Goal: Transaction & Acquisition: Purchase product/service

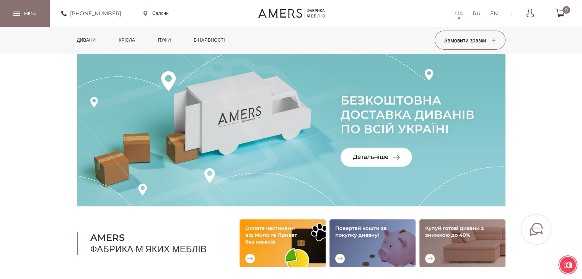
click at [86, 41] on link "Дивани" at bounding box center [86, 40] width 31 height 27
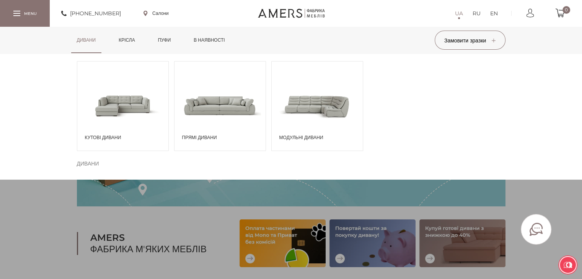
click at [133, 101] on span at bounding box center [122, 105] width 91 height 53
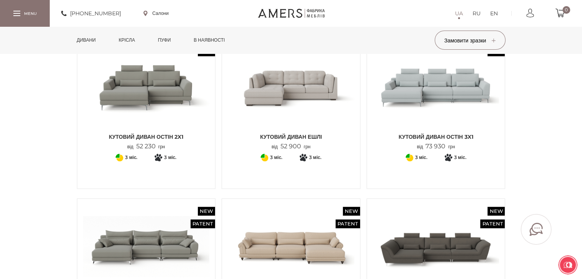
scroll to position [535, 0]
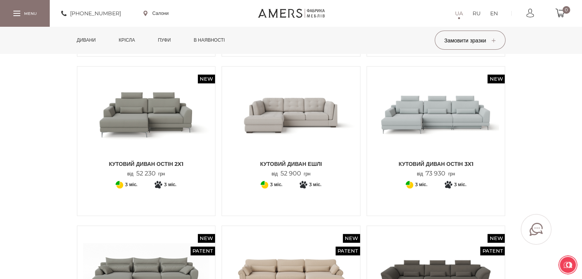
click at [297, 120] on img at bounding box center [291, 114] width 127 height 84
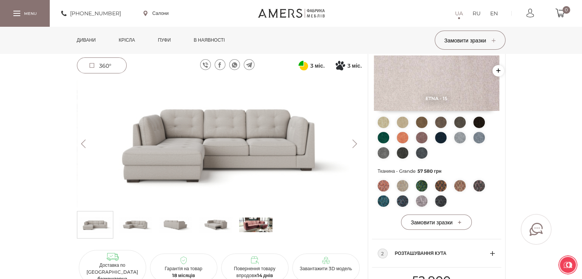
scroll to position [306, 0]
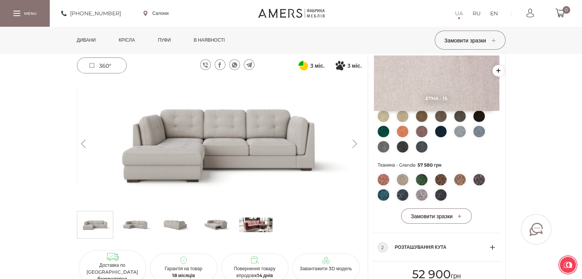
click at [353, 142] on button "Next" at bounding box center [354, 144] width 13 height 8
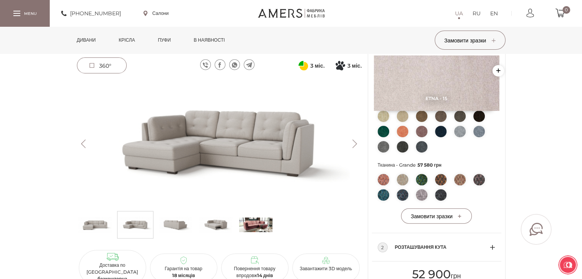
click at [353, 142] on button "Next" at bounding box center [354, 144] width 13 height 8
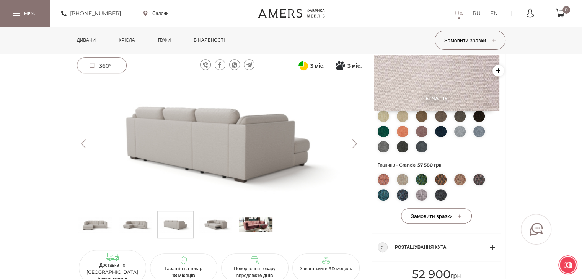
click at [353, 142] on button "Next" at bounding box center [354, 144] width 13 height 8
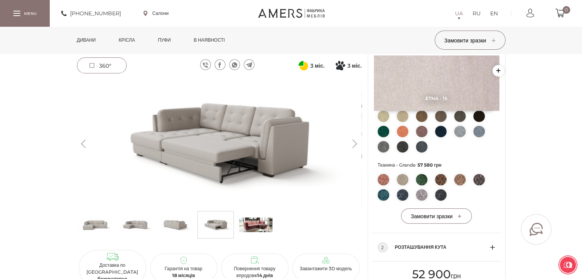
click at [353, 142] on button "Next" at bounding box center [354, 144] width 13 height 8
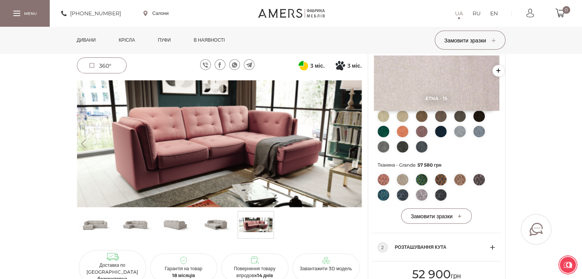
click at [353, 142] on button "Next" at bounding box center [354, 144] width 13 height 8
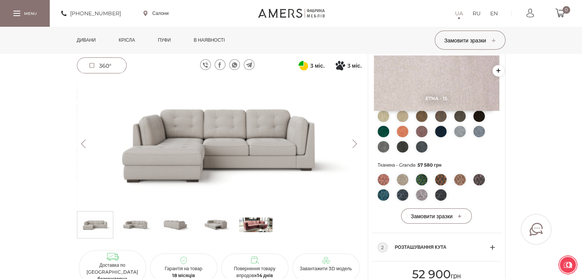
click at [353, 142] on button "Next" at bounding box center [354, 144] width 13 height 8
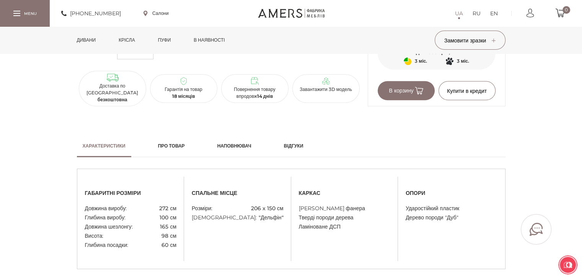
scroll to position [344, 0]
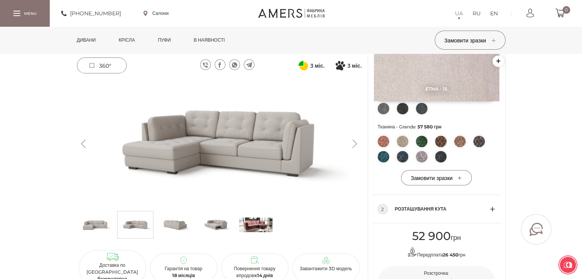
click at [252, 225] on img at bounding box center [255, 224] width 33 height 23
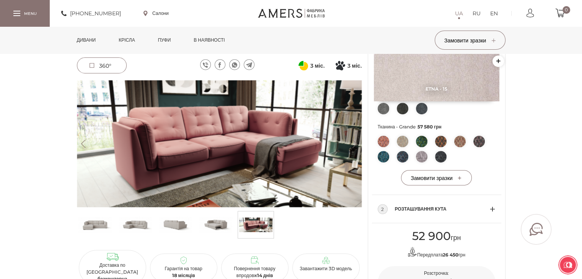
click at [212, 225] on img at bounding box center [215, 224] width 33 height 23
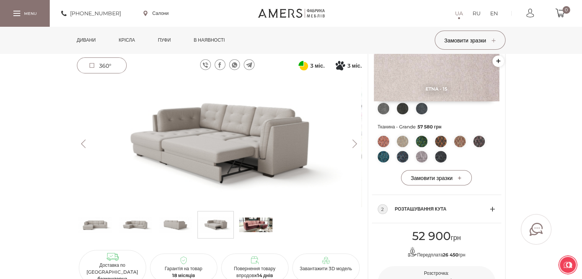
click at [96, 220] on img at bounding box center [94, 224] width 33 height 23
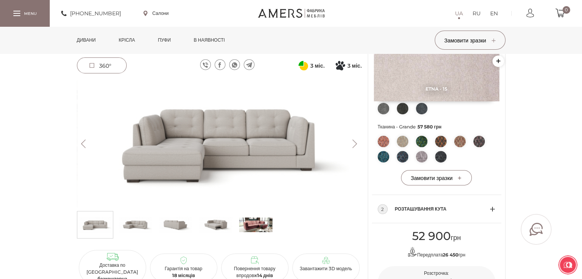
scroll to position [268, 0]
